Goal: Obtain resource: Obtain resource

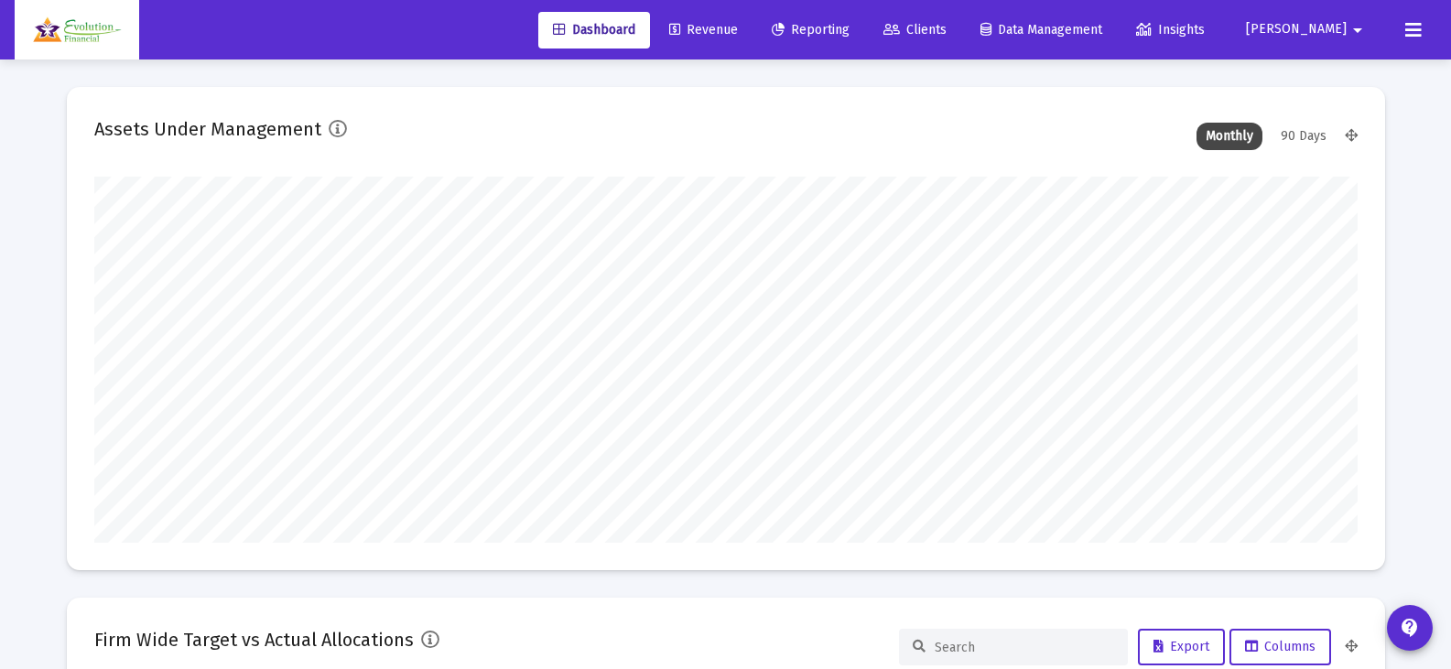
scroll to position [366, 680]
type input "[DATE]"
type input "[EMAIL_ADDRESS][DOMAIN_NAME]"
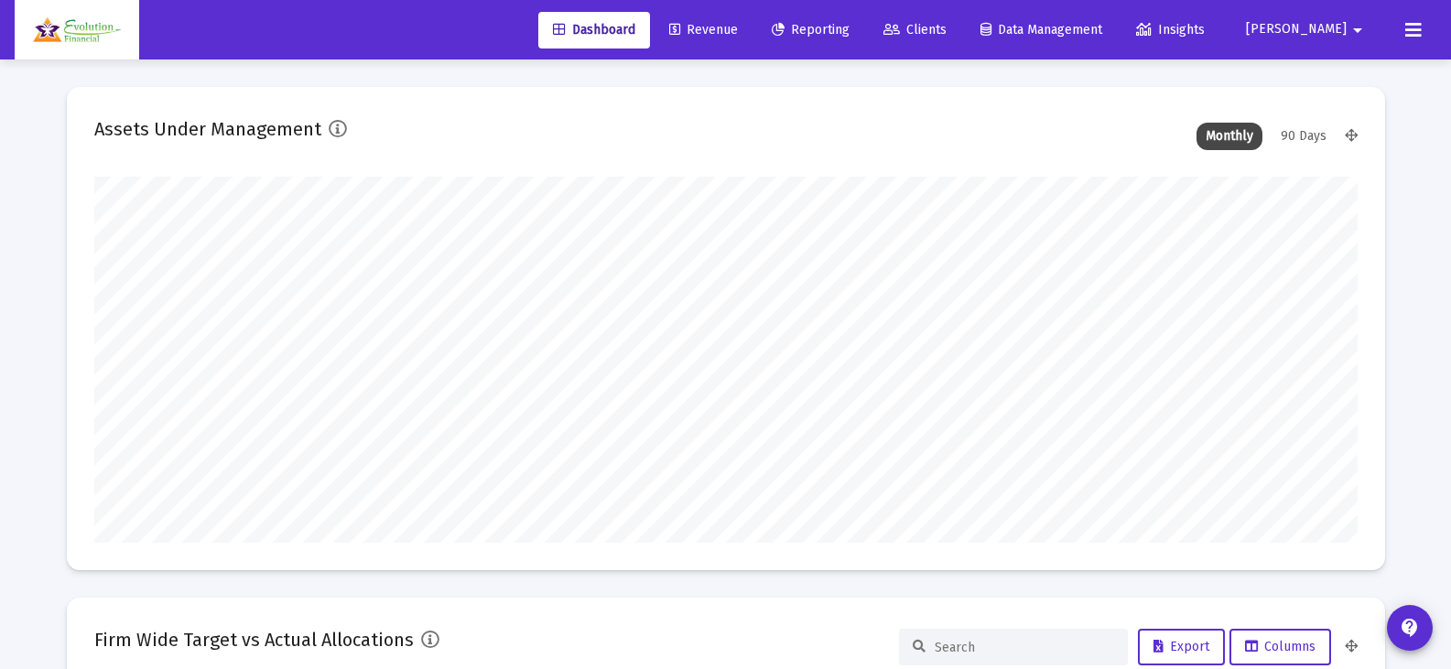
click at [864, 38] on link "Reporting" at bounding box center [810, 30] width 107 height 37
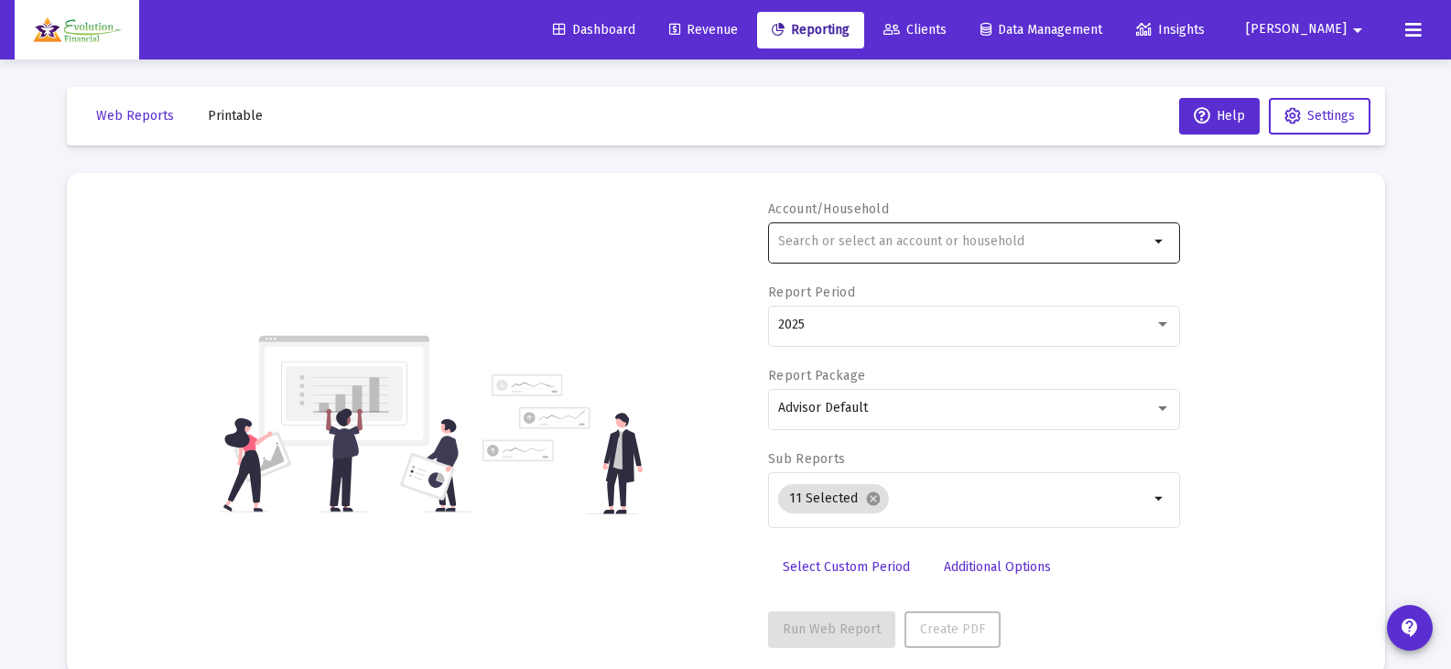
click at [932, 243] on input "text" at bounding box center [963, 241] width 371 height 15
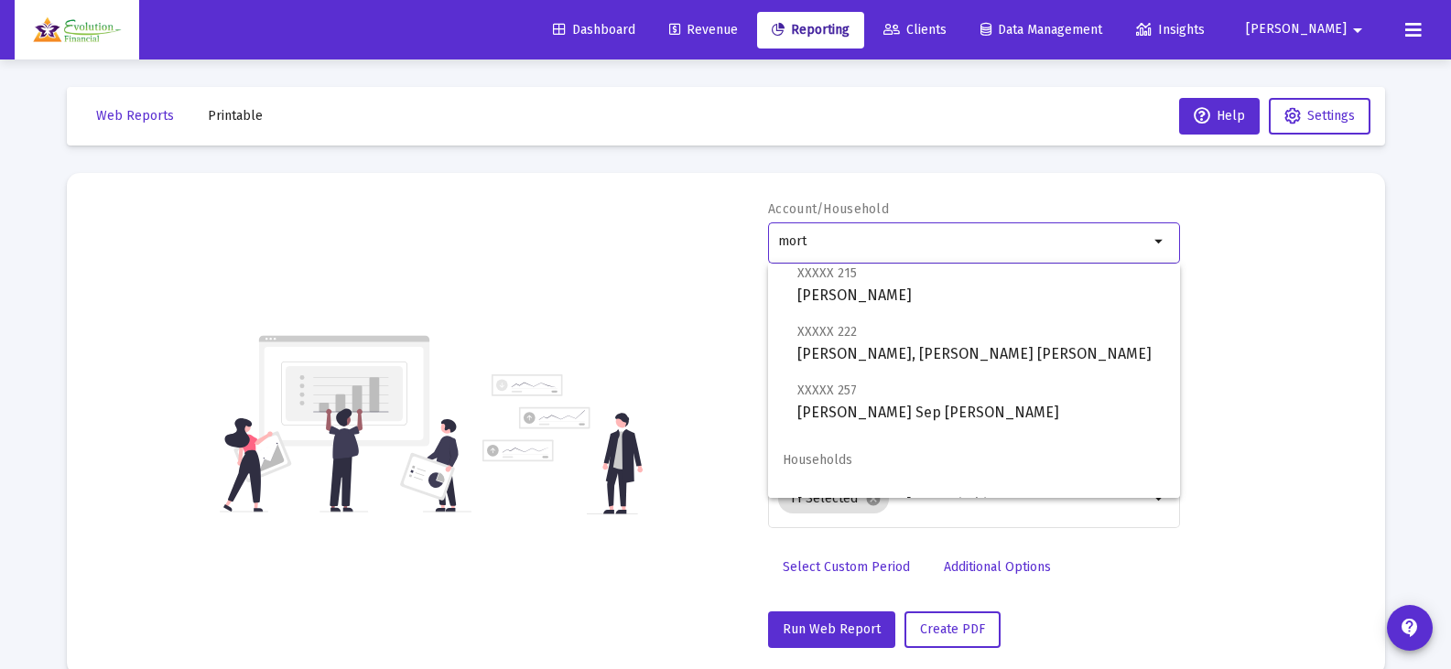
scroll to position [234, 0]
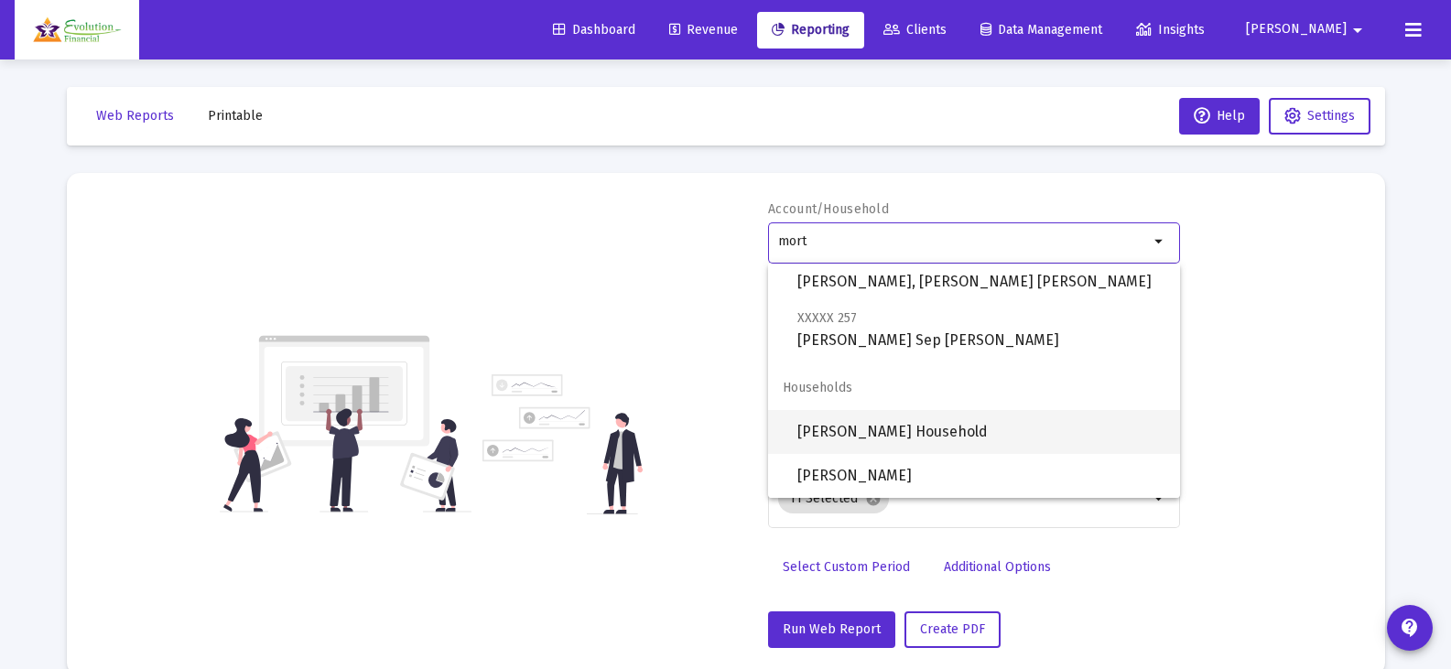
click at [927, 434] on span "[PERSON_NAME] Household" at bounding box center [981, 432] width 368 height 44
type input "[PERSON_NAME] Household"
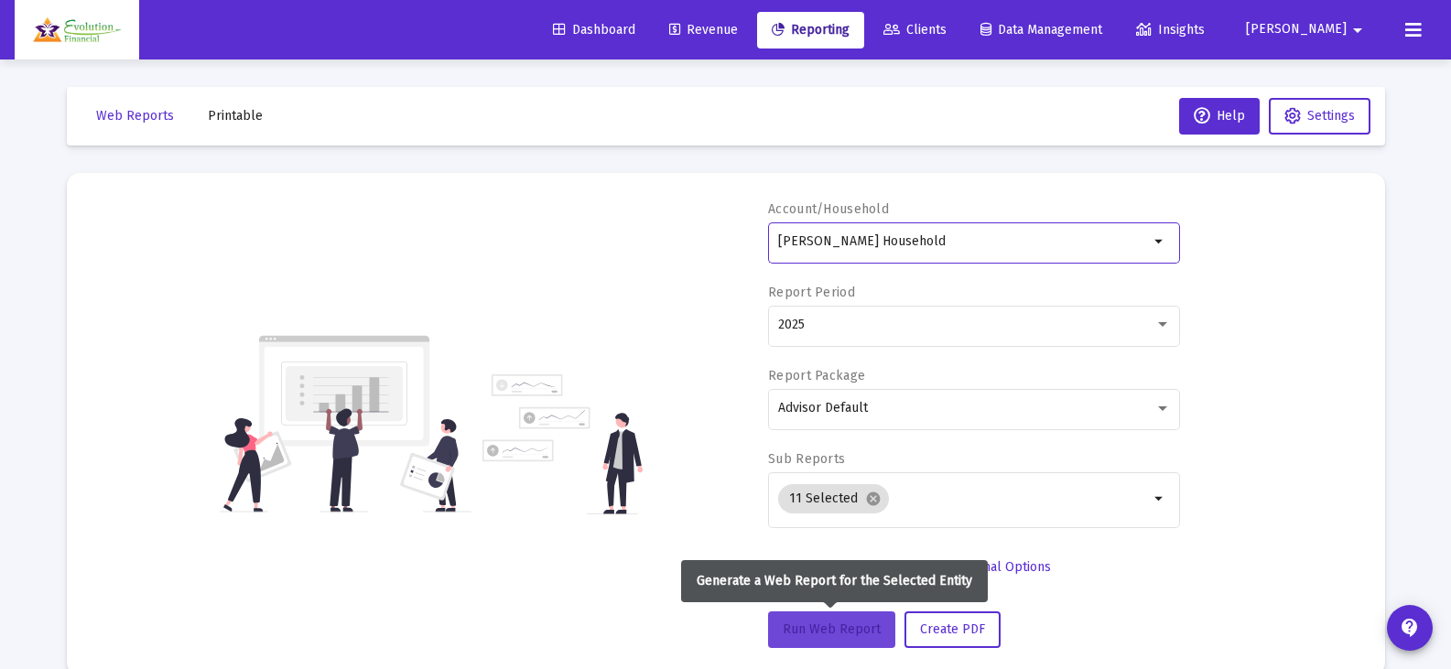
click at [832, 640] on button "Run Web Report" at bounding box center [831, 629] width 127 height 37
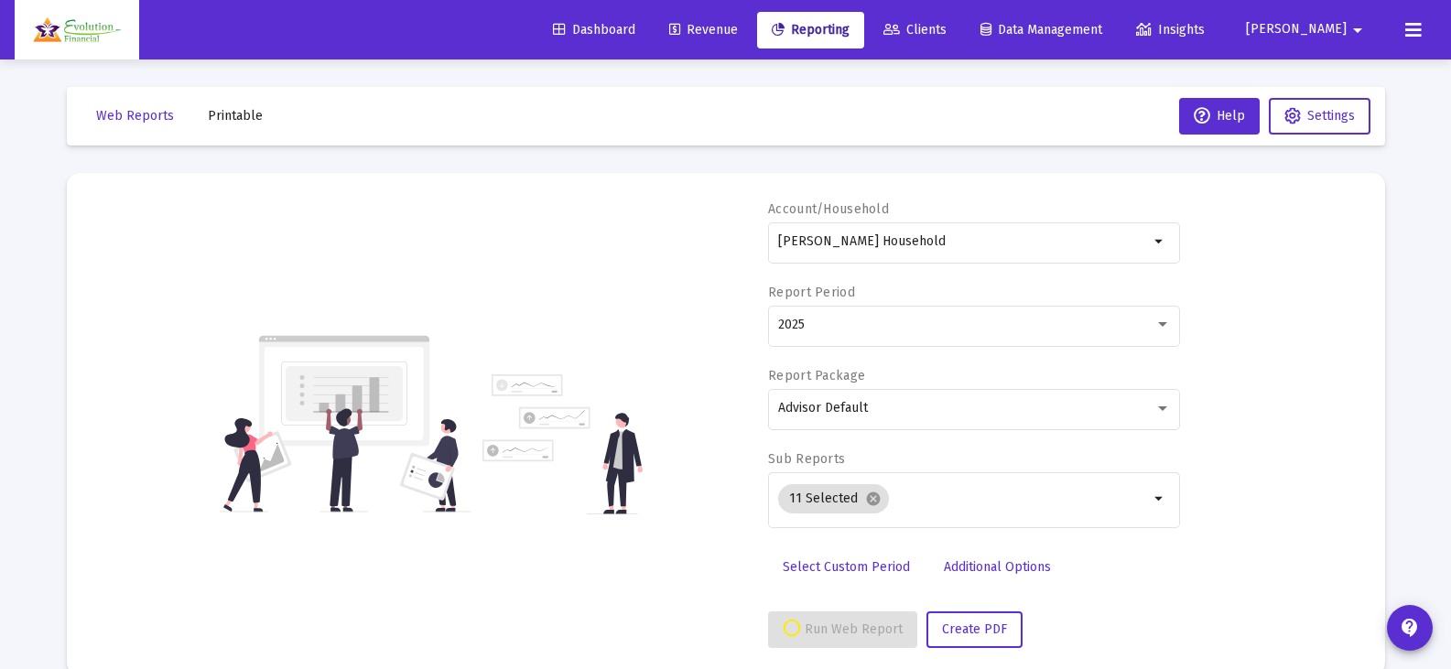
select select "View all"
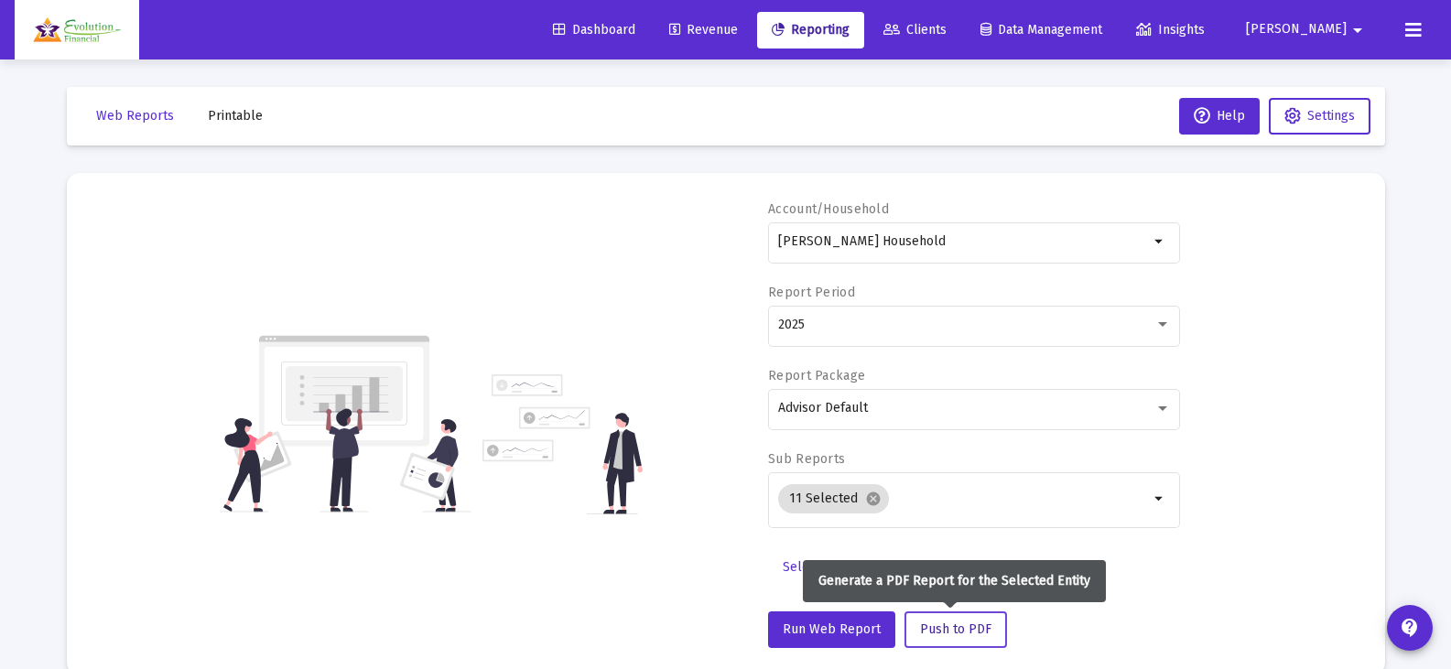
click at [969, 631] on span "Push to PDF" at bounding box center [955, 630] width 71 height 16
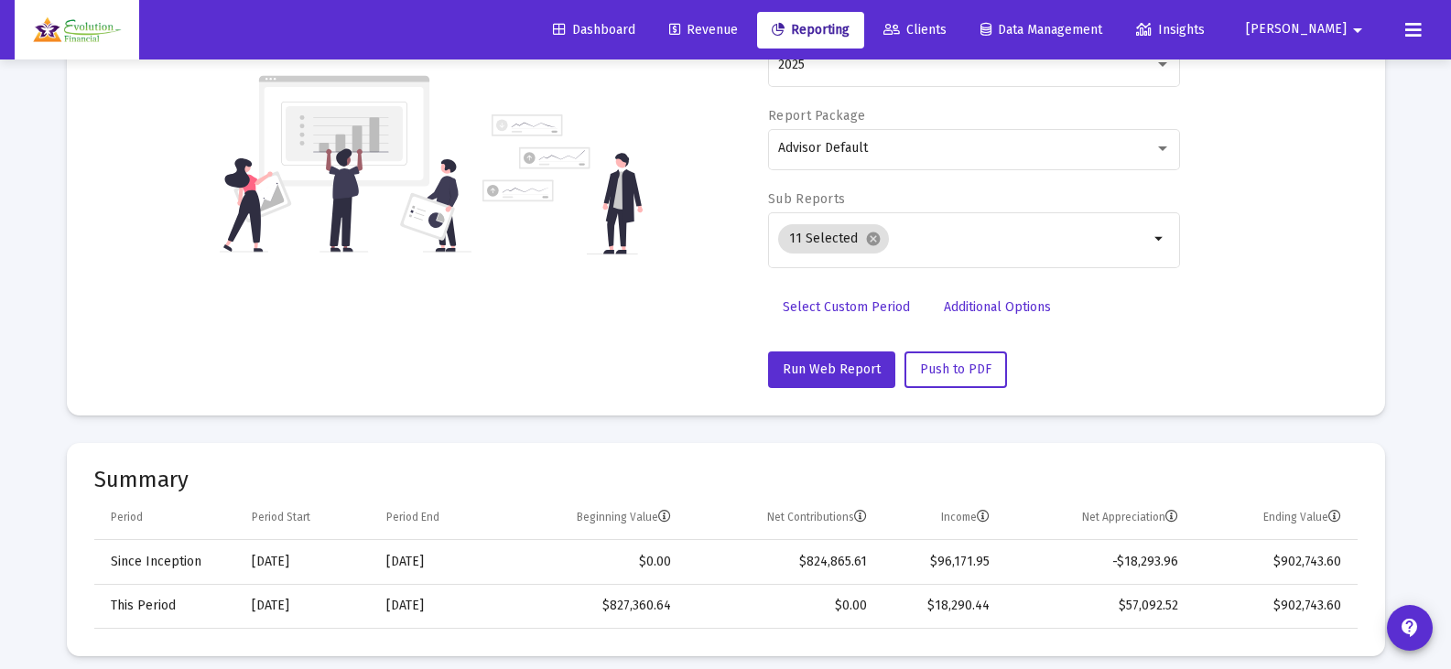
scroll to position [0, 0]
